Goal: Task Accomplishment & Management: Manage account settings

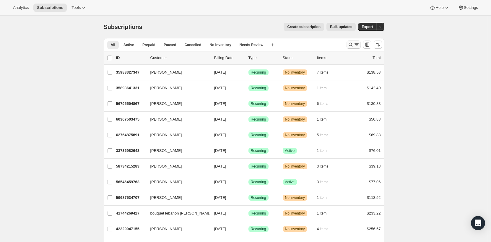
click at [354, 45] on icon "Search and filter results" at bounding box center [351, 45] width 6 height 6
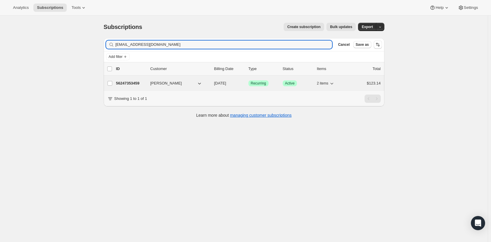
type input "[EMAIL_ADDRESS][DOMAIN_NAME]"
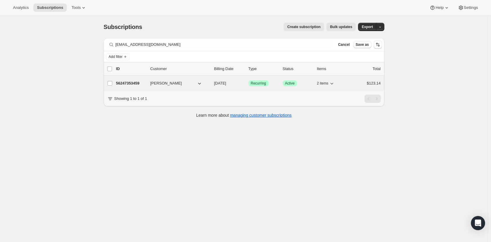
click at [206, 85] on button "[PERSON_NAME]" at bounding box center [176, 83] width 59 height 9
click at [182, 85] on span "[PERSON_NAME]" at bounding box center [166, 83] width 32 height 6
click at [134, 82] on p "56247353459" at bounding box center [131, 83] width 30 height 6
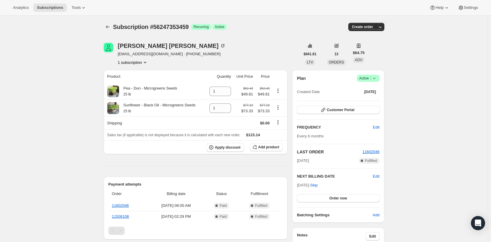
click at [379, 78] on span "Success Active |" at bounding box center [368, 78] width 23 height 7
click at [324, 83] on div "Plan Success Active | Created Date [DATE]" at bounding box center [338, 85] width 82 height 21
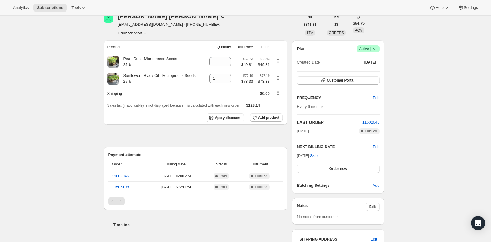
click at [142, 31] on button "1 subscription" at bounding box center [133, 33] width 30 height 6
click at [261, 131] on div "Product Quantity Unit Price Price Pea - Dun - Microgreens Seeds 25 lb 1 $52.43 …" at bounding box center [196, 189] width 184 height 298
click at [280, 60] on icon "Product actions" at bounding box center [278, 61] width 6 height 6
click at [279, 61] on icon "Product actions" at bounding box center [278, 61] width 6 height 6
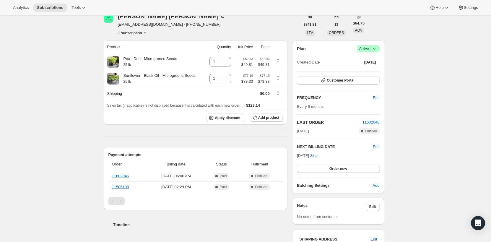
click at [377, 49] on icon at bounding box center [374, 49] width 6 height 6
click at [382, 70] on span "Cancel subscription" at bounding box center [369, 70] width 33 height 4
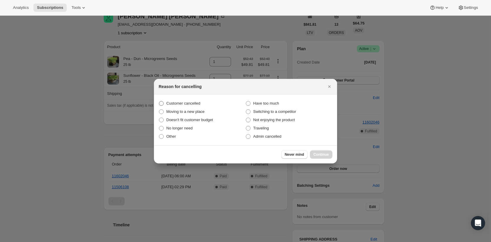
click at [193, 102] on span "Customer cancelled" at bounding box center [183, 103] width 34 height 4
click at [159, 101] on input "Customer cancelled" at bounding box center [159, 101] width 0 height 0
radio input "true"
click at [320, 153] on span "Continue" at bounding box center [321, 154] width 15 height 5
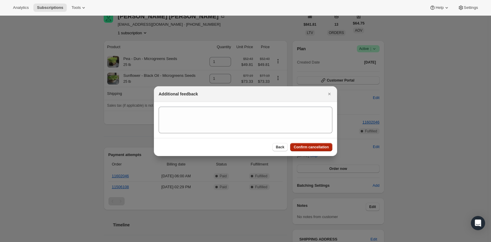
click at [320, 150] on button "Confirm cancellation" at bounding box center [311, 147] width 42 height 8
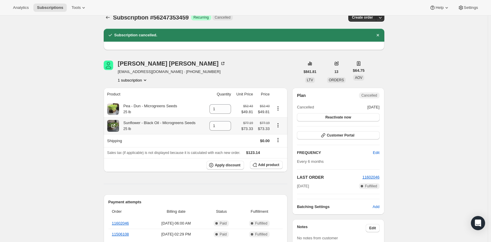
scroll to position [0, 0]
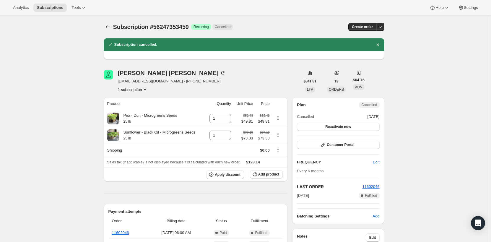
drag, startPoint x: 31, startPoint y: 1, endPoint x: 20, endPoint y: 26, distance: 27.9
click at [20, 26] on div "Subscription #56247353459. This page is ready Subscription #56247353459 Success…" at bounding box center [244, 233] width 488 height 434
